Goal: Information Seeking & Learning: Learn about a topic

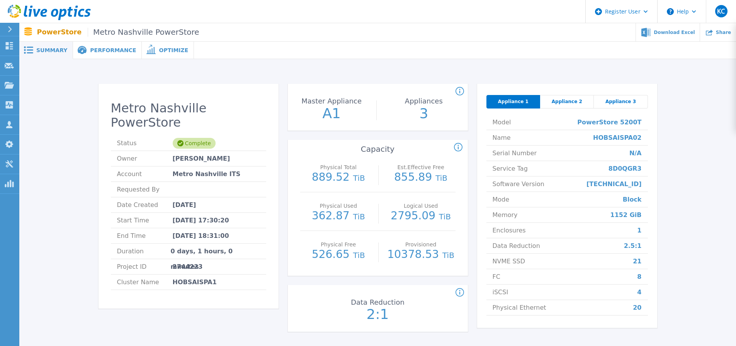
click at [461, 93] on icon at bounding box center [459, 91] width 8 height 9
click at [388, 88] on div "Count of appliances and the Master Appliance in the PowerStore cluster." at bounding box center [375, 91] width 180 height 9
click at [352, 71] on div "Metro Nashville PowerStore Status Complete Owner [PERSON_NAME] Account [GEOGRAP…" at bounding box center [377, 209] width 693 height 276
click at [124, 54] on div "Performance" at bounding box center [107, 50] width 69 height 17
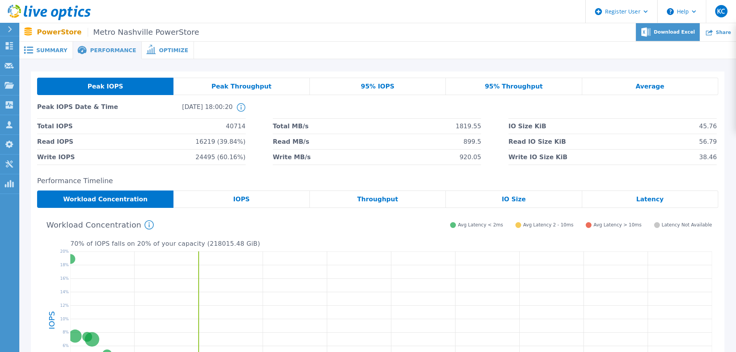
click at [668, 34] on span "Download Excel" at bounding box center [673, 32] width 41 height 5
drag, startPoint x: 58, startPoint y: 48, endPoint x: 66, endPoint y: 47, distance: 7.8
click at [58, 48] on span "Summary" at bounding box center [51, 49] width 31 height 5
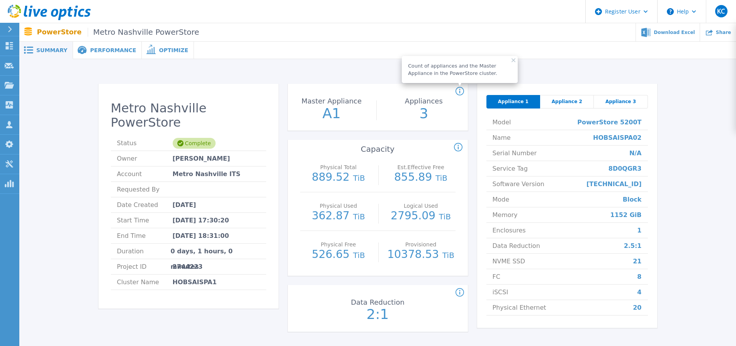
click at [90, 50] on span "Performance" at bounding box center [113, 49] width 46 height 5
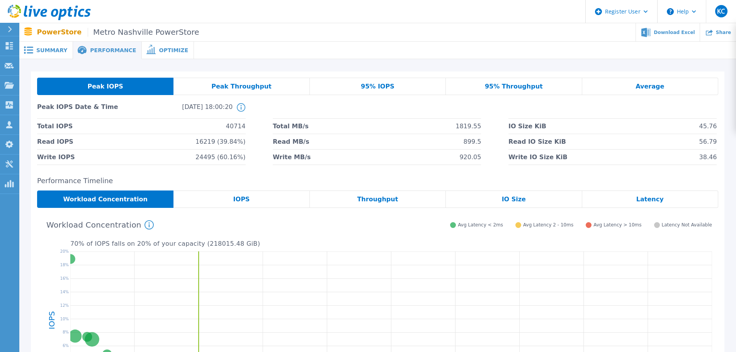
click at [145, 50] on span at bounding box center [150, 49] width 17 height 7
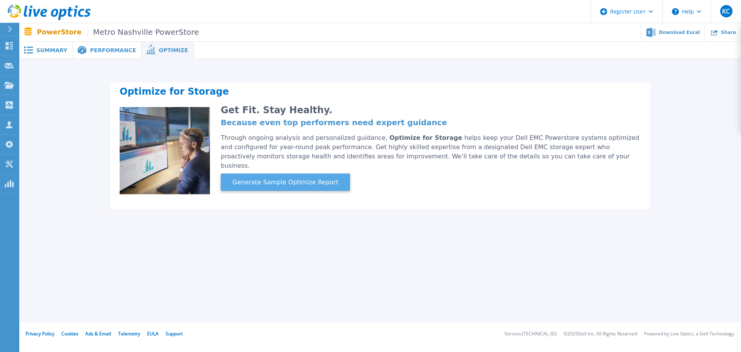
click at [251, 178] on span "Generate Sample Optimize Report" at bounding box center [285, 182] width 112 height 9
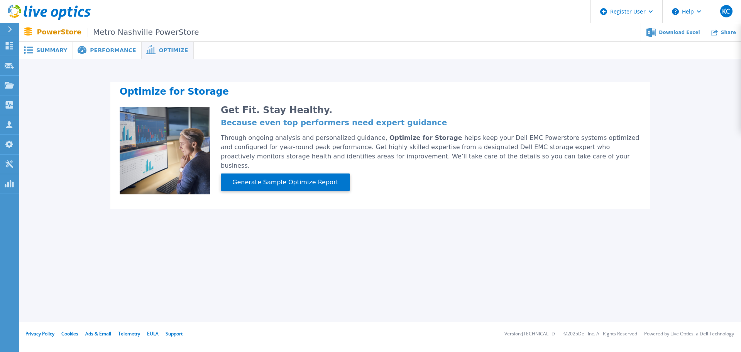
click at [44, 48] on span "Summary" at bounding box center [51, 49] width 31 height 5
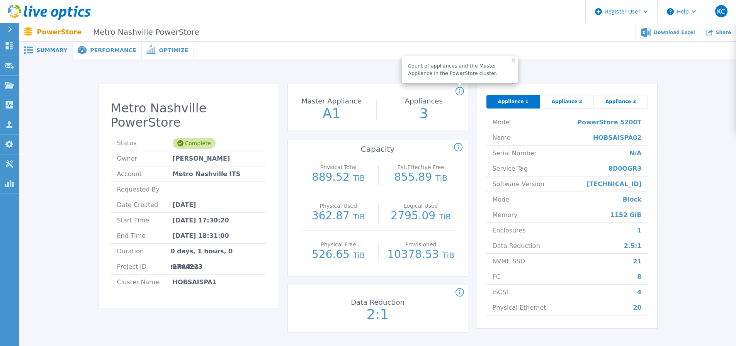
click at [513, 60] on rect at bounding box center [513, 60] width 4 height 4
click at [554, 100] on span "Appliance 2" at bounding box center [566, 101] width 31 height 6
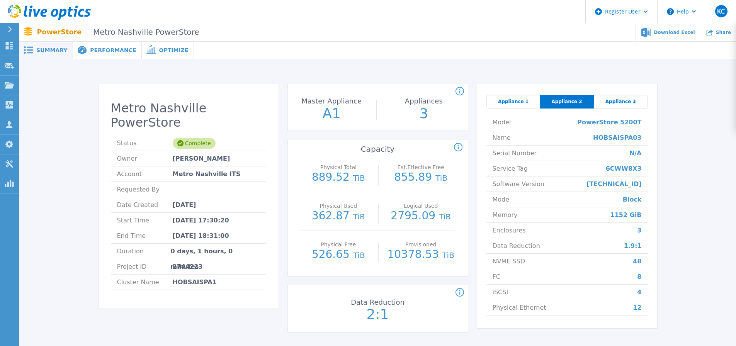
click at [515, 99] on span "Appliance 1" at bounding box center [513, 101] width 31 height 6
click at [610, 99] on span "Appliance 3" at bounding box center [620, 101] width 31 height 6
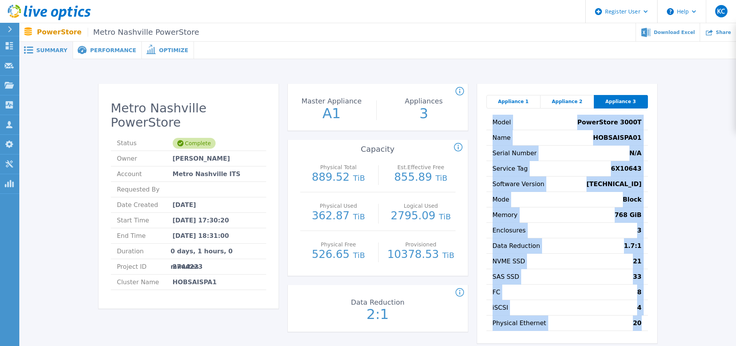
drag, startPoint x: 622, startPoint y: 324, endPoint x: 487, endPoint y: 120, distance: 244.7
click at [487, 120] on div "Appliance 1 Appliance 2 Appliance 3 Model PowerStore 3000T Name HOBSAISPA01 Ser…" at bounding box center [567, 213] width 180 height 259
copy ul "Model PowerStore 3000T Name HOBSAISPA01 Serial Number N/A Service Tag 6X10643 S…"
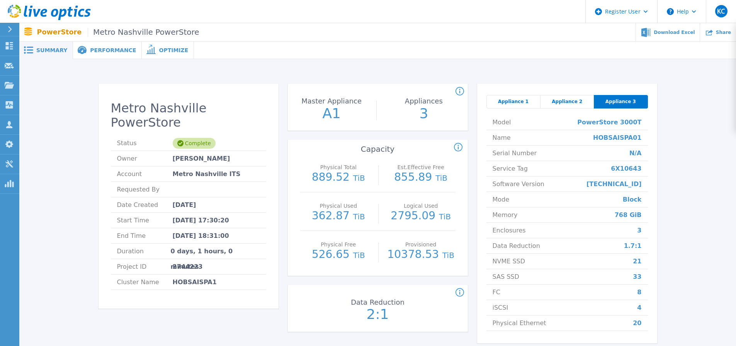
click at [571, 98] on div "Appliance 2" at bounding box center [567, 102] width 54 height 14
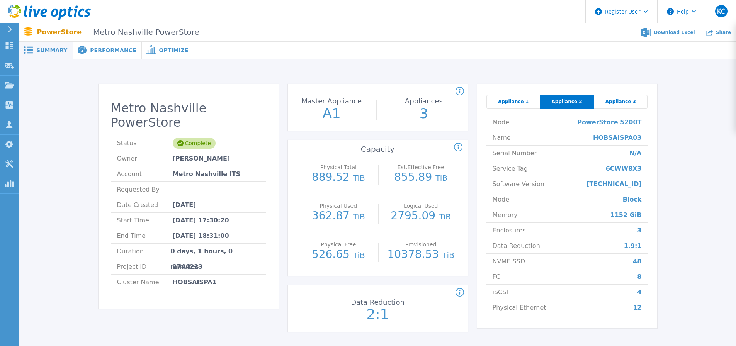
click at [534, 98] on div "Appliance 1" at bounding box center [513, 102] width 54 height 14
click at [159, 49] on span "Optimize" at bounding box center [173, 49] width 29 height 5
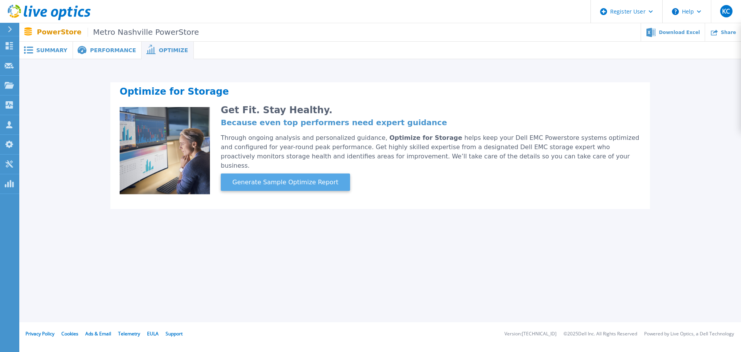
click at [314, 178] on span "Generate Sample Optimize Report" at bounding box center [285, 182] width 112 height 9
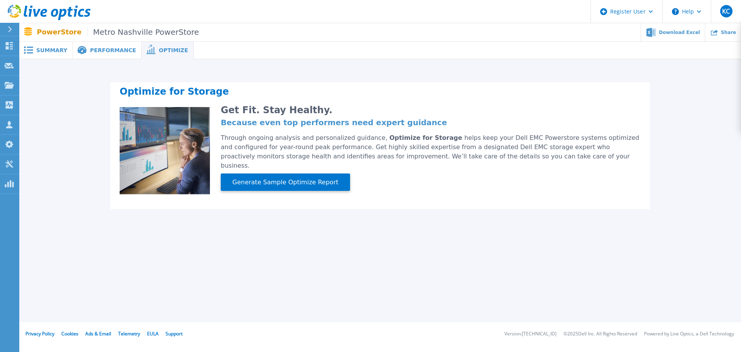
click at [648, 161] on div "Optimize for Storage Get Fit. Stay Healthy. Because even top performers need ex…" at bounding box center [380, 145] width 540 height 127
click at [100, 41] on div "PowerStore Metro Nashville PowerStore Download Excel Share" at bounding box center [380, 32] width 722 height 18
click at [100, 52] on span "Performance" at bounding box center [113, 49] width 46 height 5
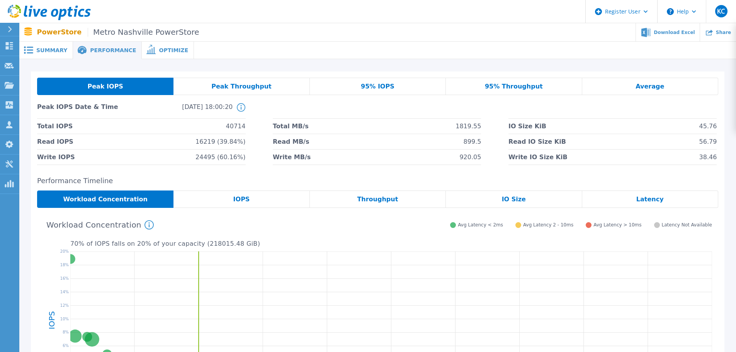
click at [65, 54] on div "Summary" at bounding box center [46, 50] width 54 height 17
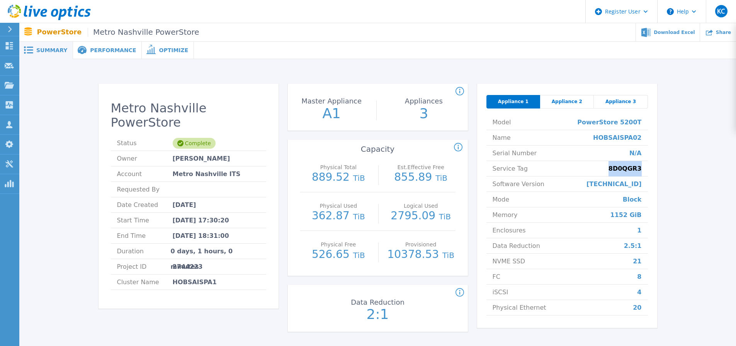
drag, startPoint x: 613, startPoint y: 167, endPoint x: 641, endPoint y: 170, distance: 27.9
click at [641, 169] on li "Service Tag 8D0QGR3" at bounding box center [566, 168] width 161 height 15
copy span "8D0QGR3"
